Goal: Information Seeking & Learning: Learn about a topic

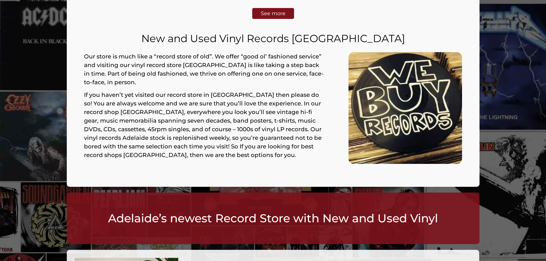
scroll to position [402, 0]
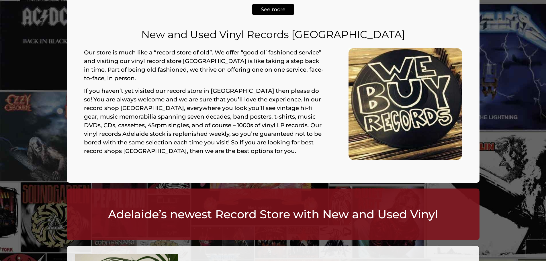
click at [283, 11] on span "See more" at bounding box center [273, 9] width 25 height 5
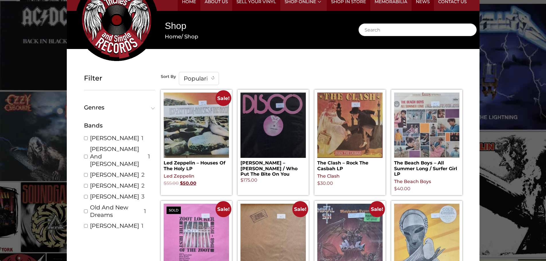
scroll to position [258, 0]
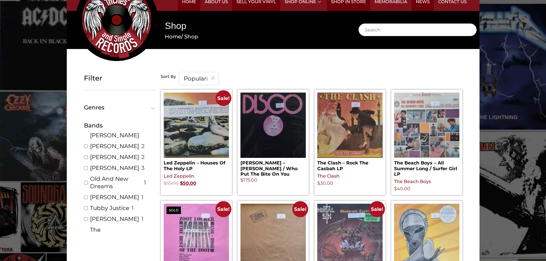
click at [113, 164] on link "[PERSON_NAME]" at bounding box center [114, 167] width 49 height 7
checkbox input "true"
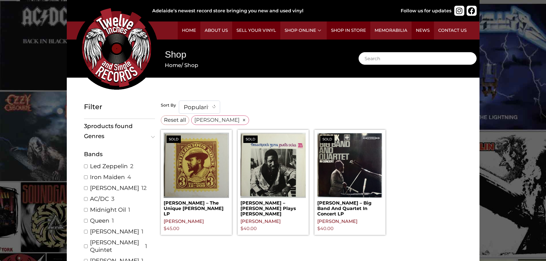
click at [105, 207] on link "Midnight Oil" at bounding box center [108, 209] width 36 height 7
checkbox input "true"
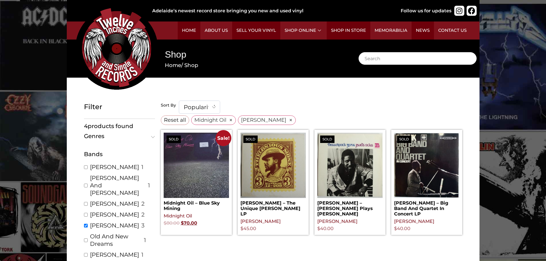
scroll to position [229, 0]
click at [206, 102] on span "Popularity" at bounding box center [199, 107] width 41 height 13
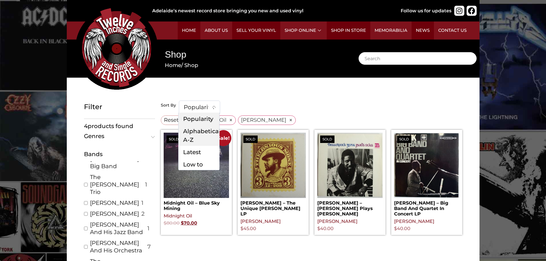
scroll to position [402, 0]
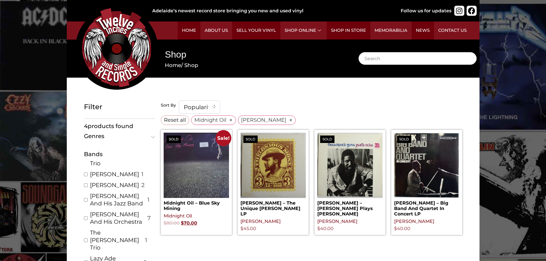
click at [106, 211] on link "[PERSON_NAME] And His Orchestra" at bounding box center [117, 218] width 55 height 15
checkbox input "true"
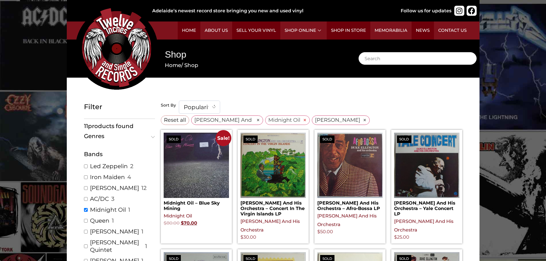
click at [305, 119] on span "×" at bounding box center [305, 120] width 4 height 5
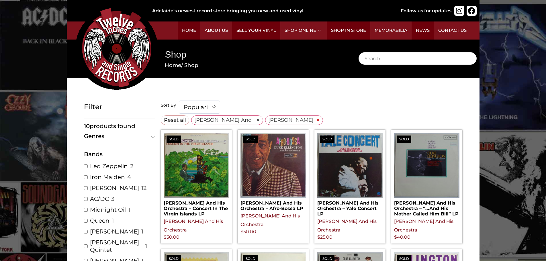
click at [318, 121] on span "×" at bounding box center [318, 120] width 4 height 5
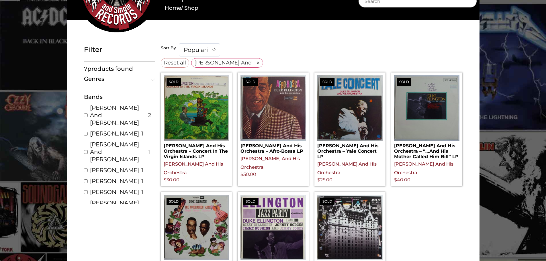
scroll to position [660, 0]
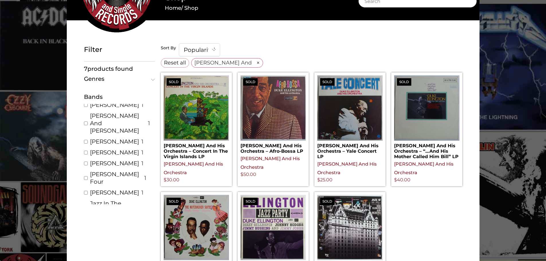
click at [106, 218] on link "[PERSON_NAME] With [PERSON_NAME]" at bounding box center [118, 229] width 56 height 22
checkbox input "true"
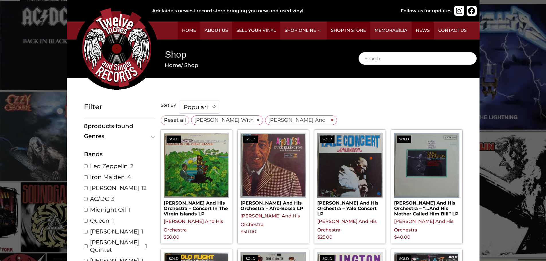
click at [332, 119] on span "×" at bounding box center [332, 120] width 4 height 5
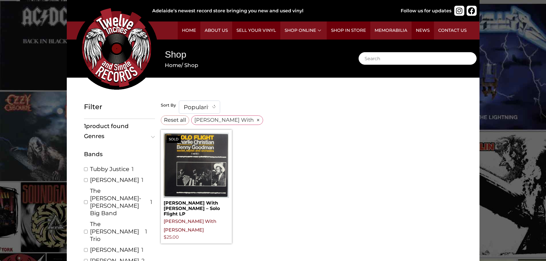
scroll to position [344, 0]
